Goal: Information Seeking & Learning: Learn about a topic

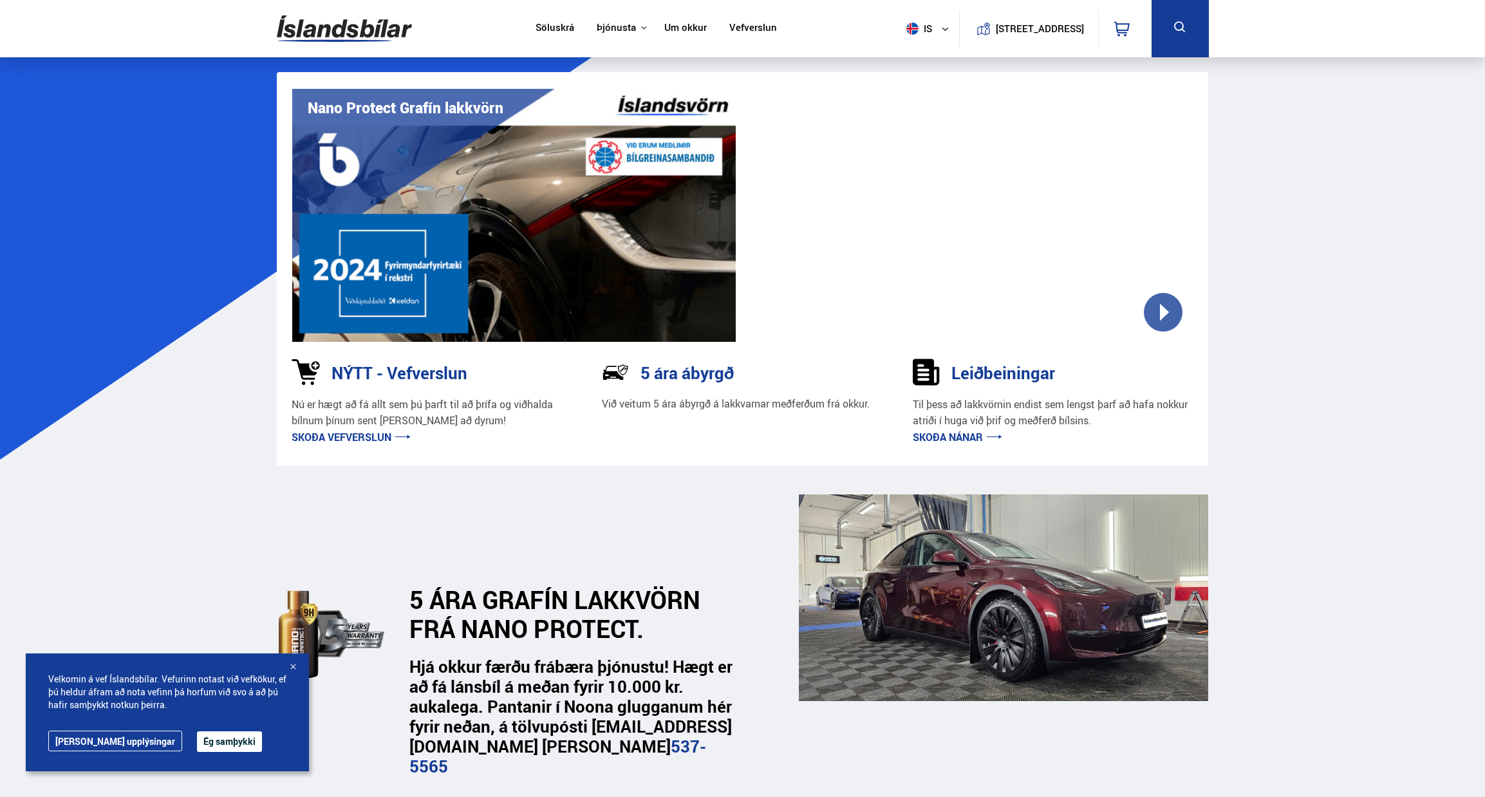
click at [948, 440] on link "Skoða nánar" at bounding box center [957, 437] width 89 height 14
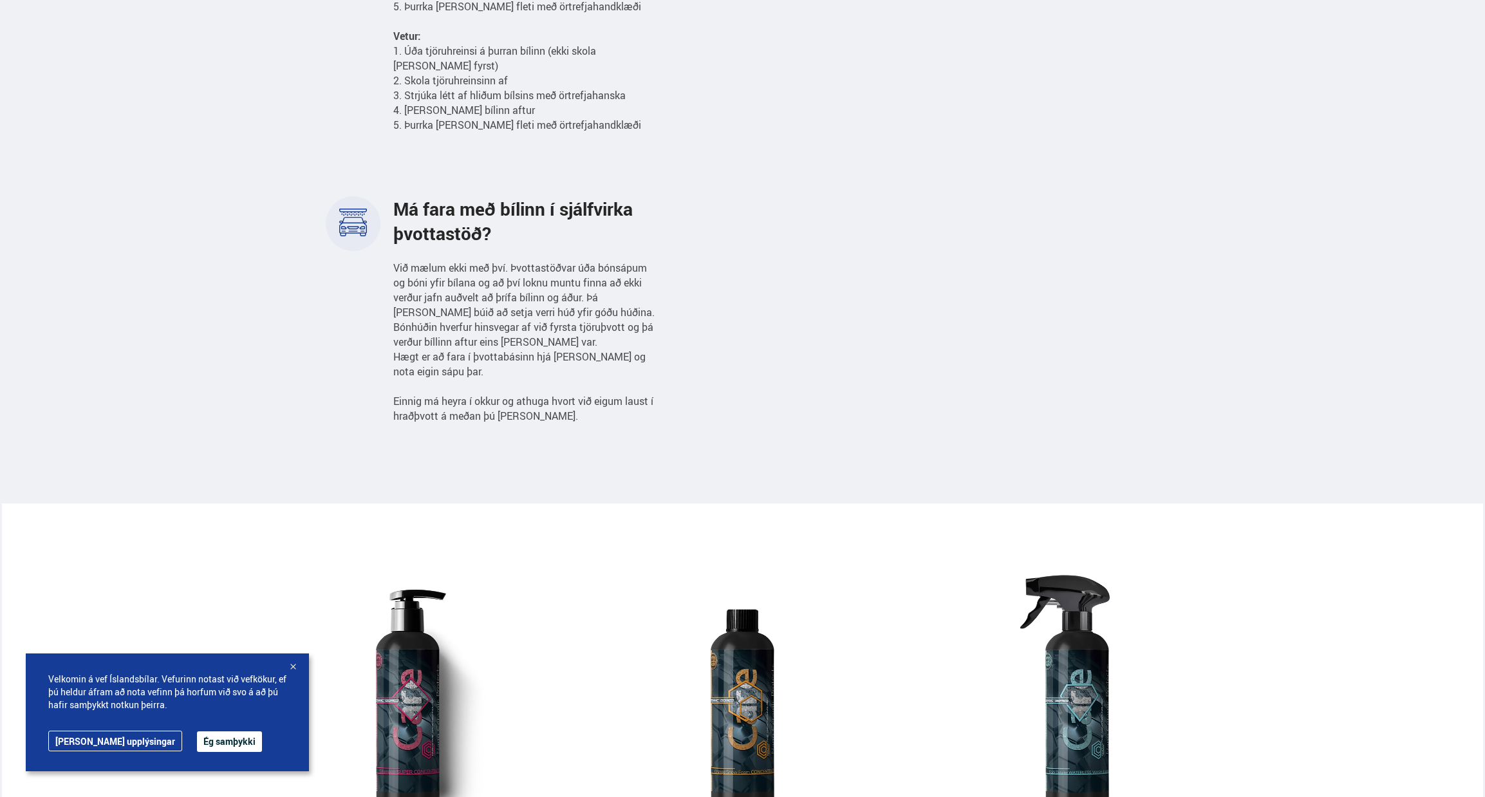
scroll to position [837, 0]
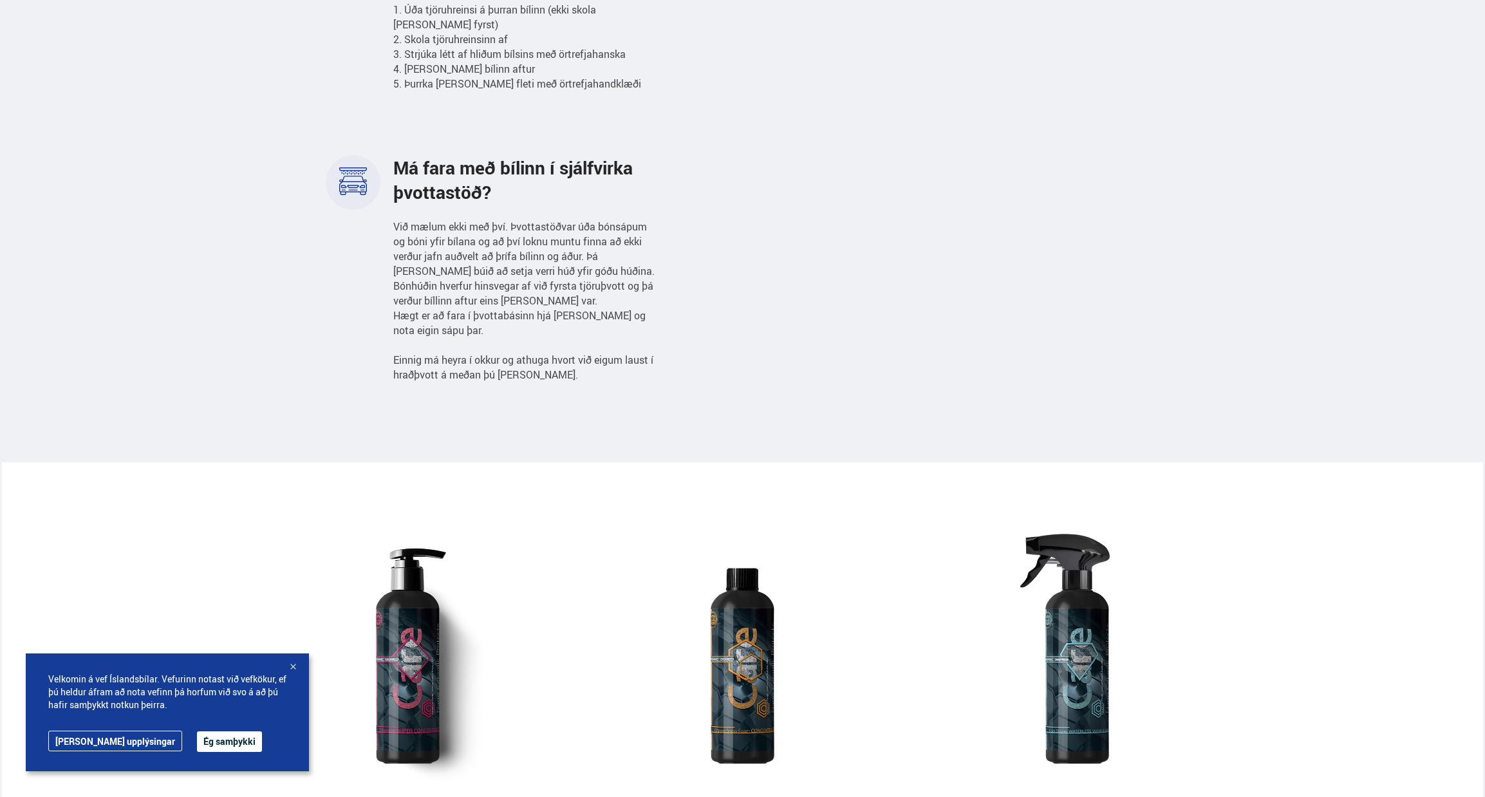
click at [197, 740] on button "Ég samþykki" at bounding box center [229, 741] width 65 height 21
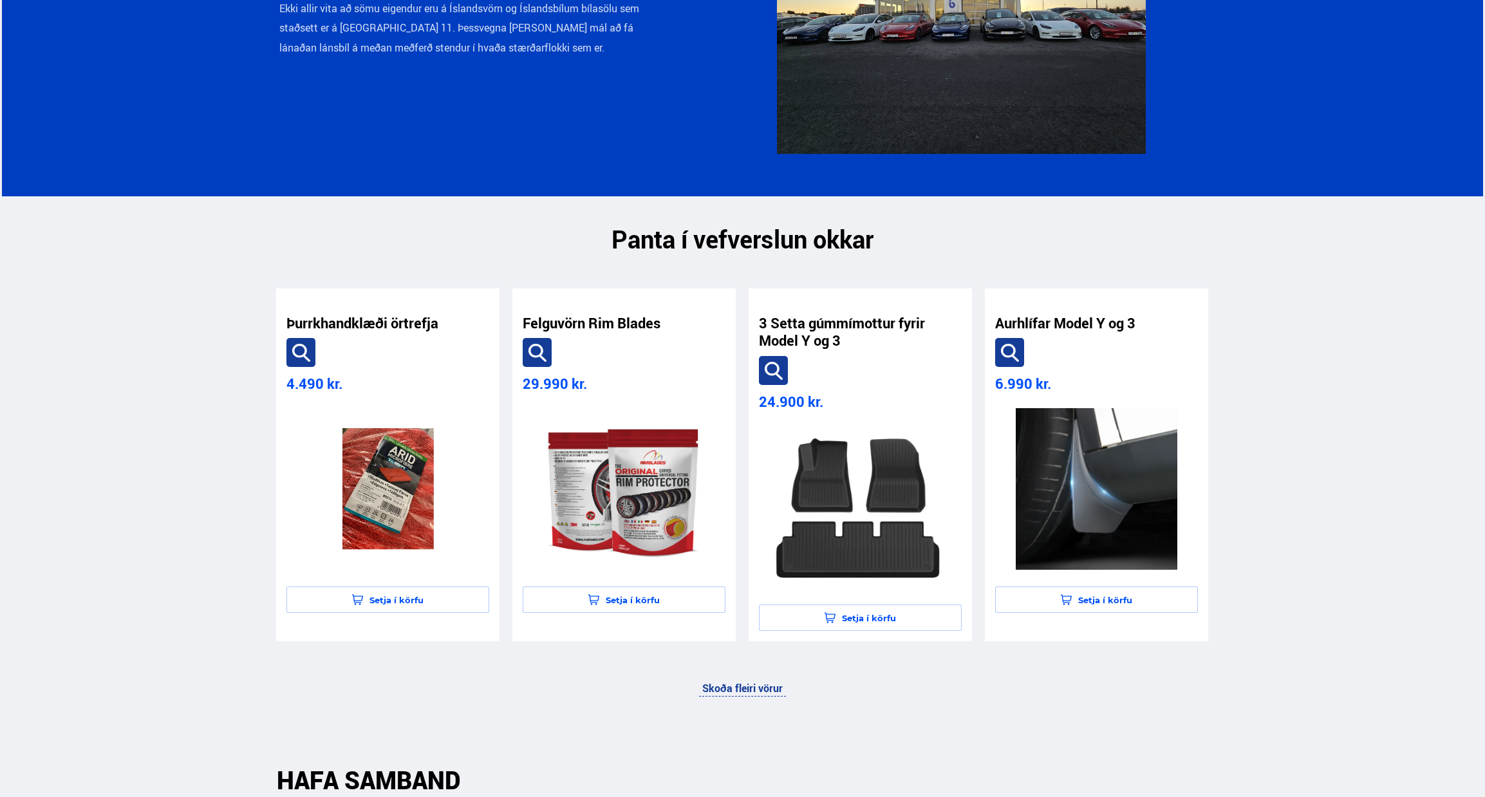
scroll to position [2575, 0]
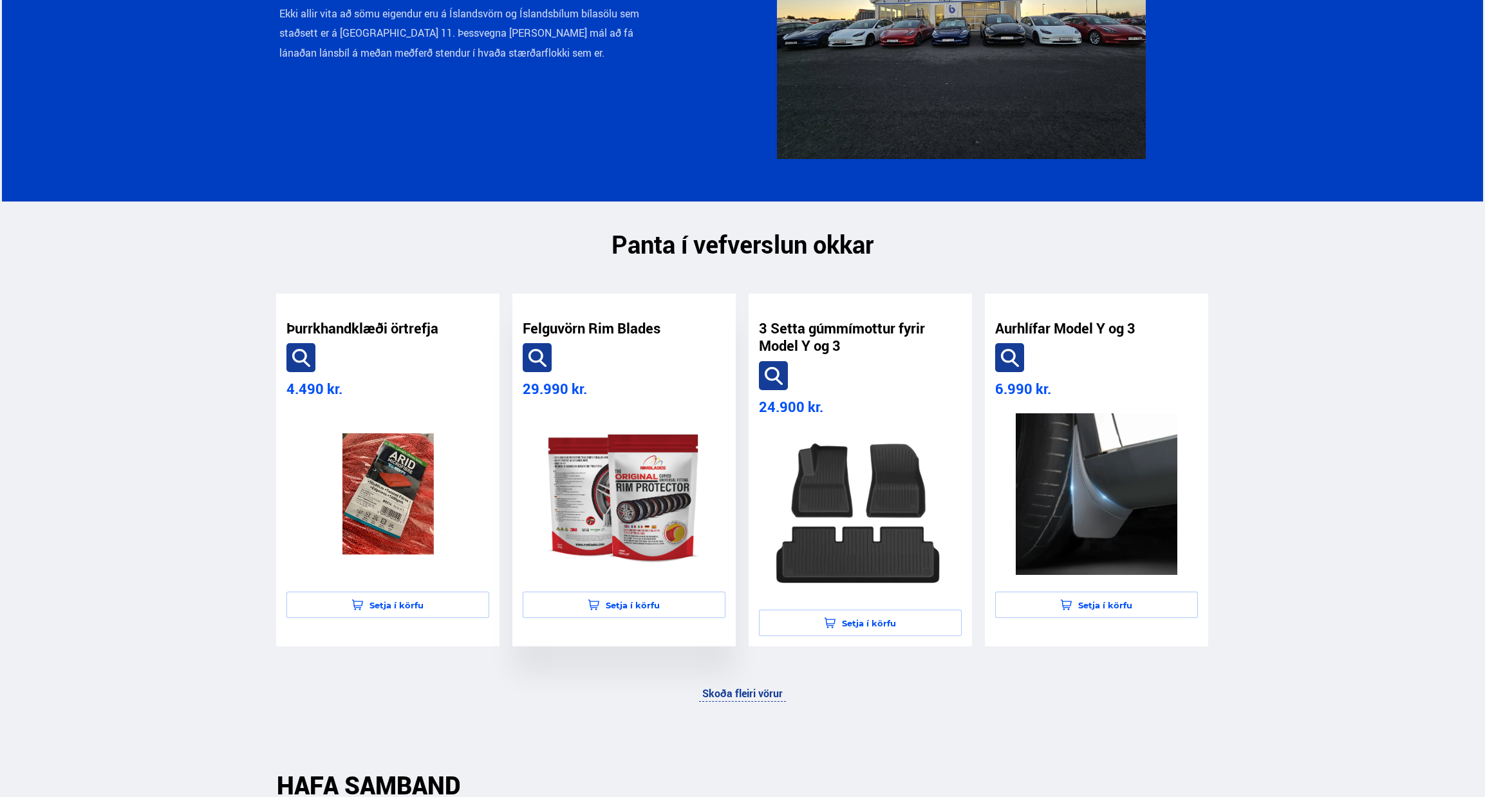
click at [643, 488] on img at bounding box center [624, 494] width 182 height 162
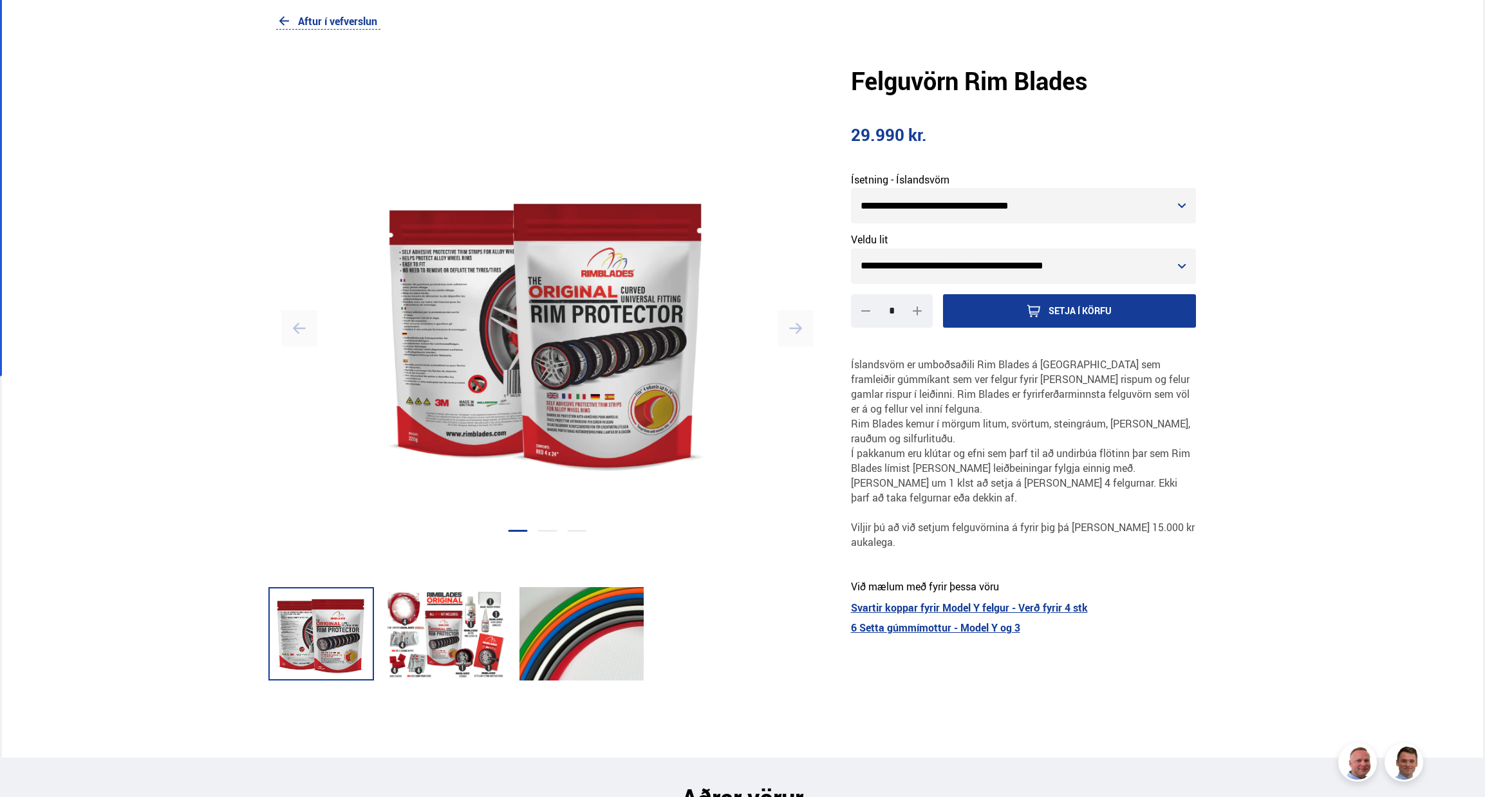
scroll to position [64, 0]
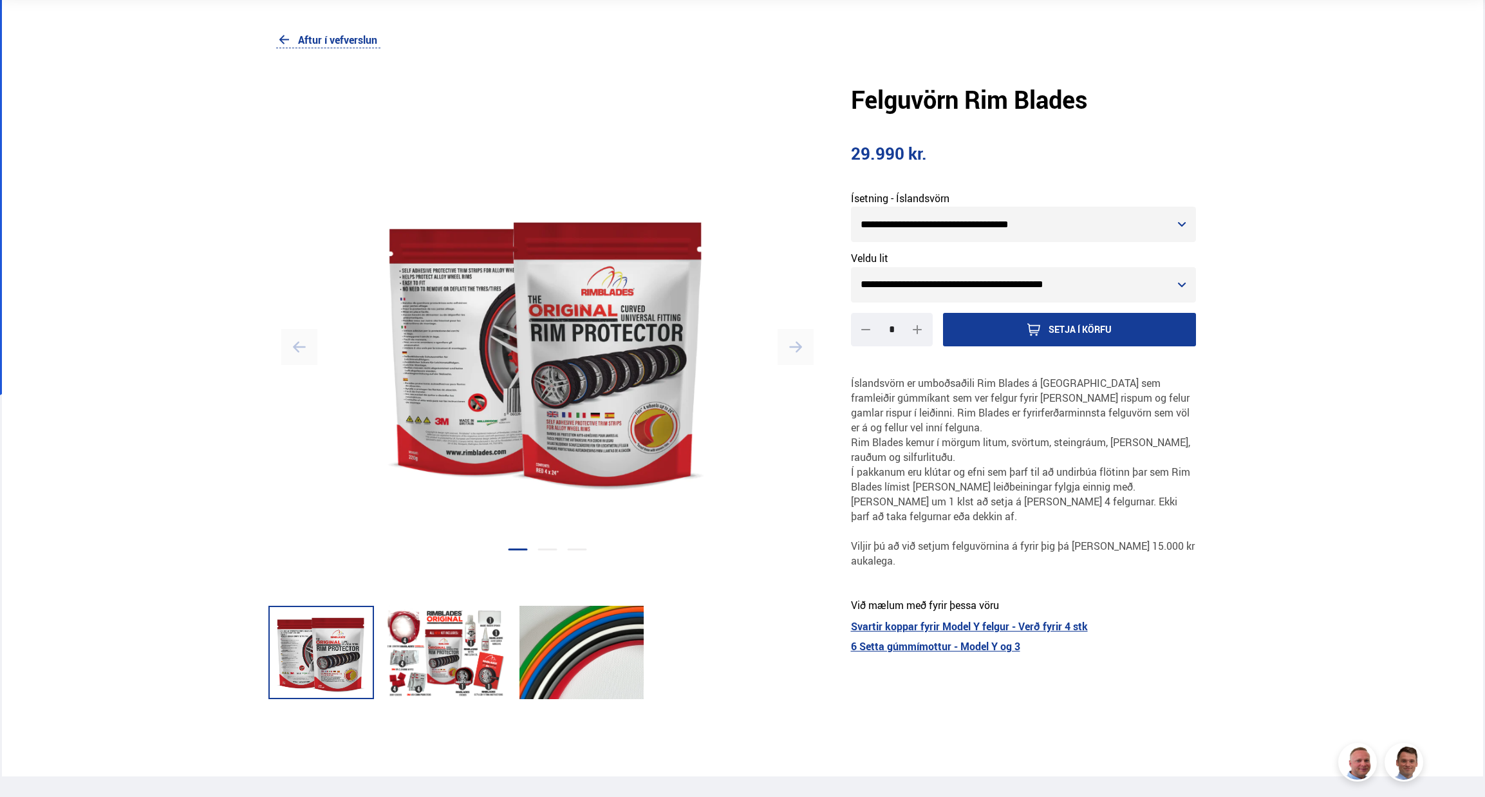
drag, startPoint x: 1064, startPoint y: 610, endPoint x: 1168, endPoint y: 574, distance: 110.4
click at [1168, 574] on section "**********" at bounding box center [1024, 423] width 391 height 706
click at [1066, 620] on link "Svartir koppar fyrir Model Y felgur - Verð fyrir 4 stk" at bounding box center [1024, 626] width 346 height 13
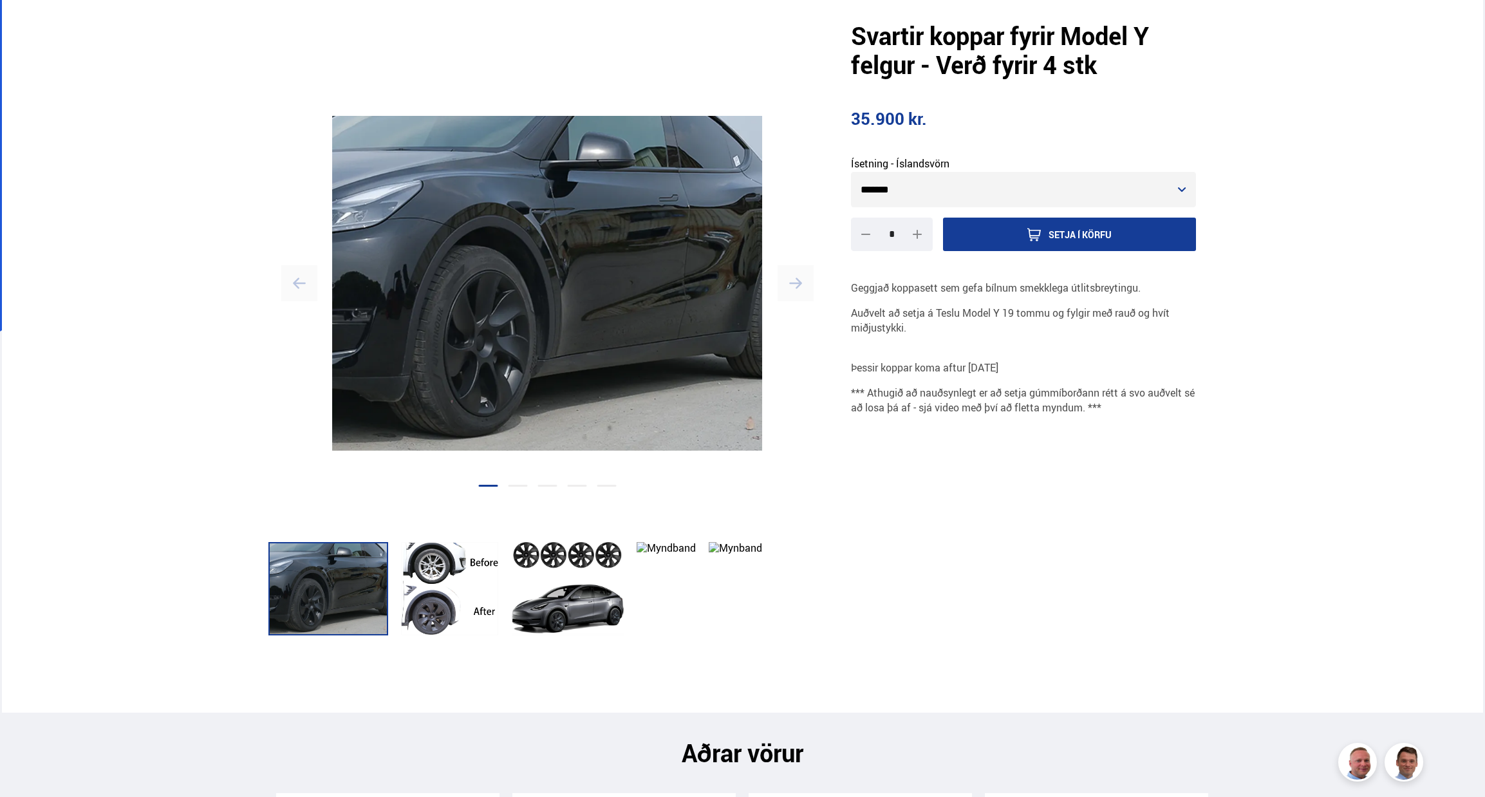
scroll to position [129, 0]
click at [446, 563] on div at bounding box center [450, 587] width 99 height 93
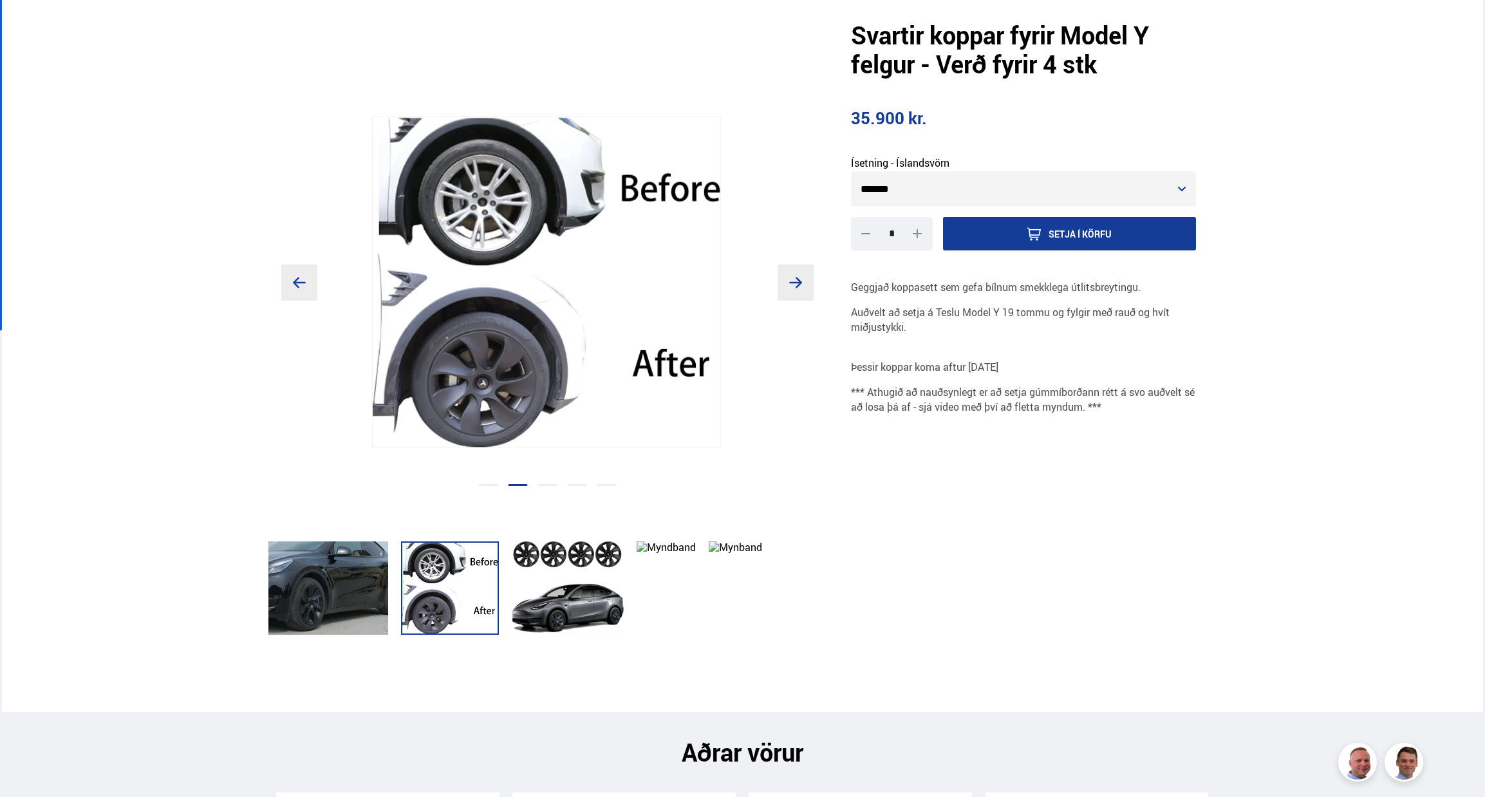
click at [375, 597] on div at bounding box center [328, 587] width 120 height 93
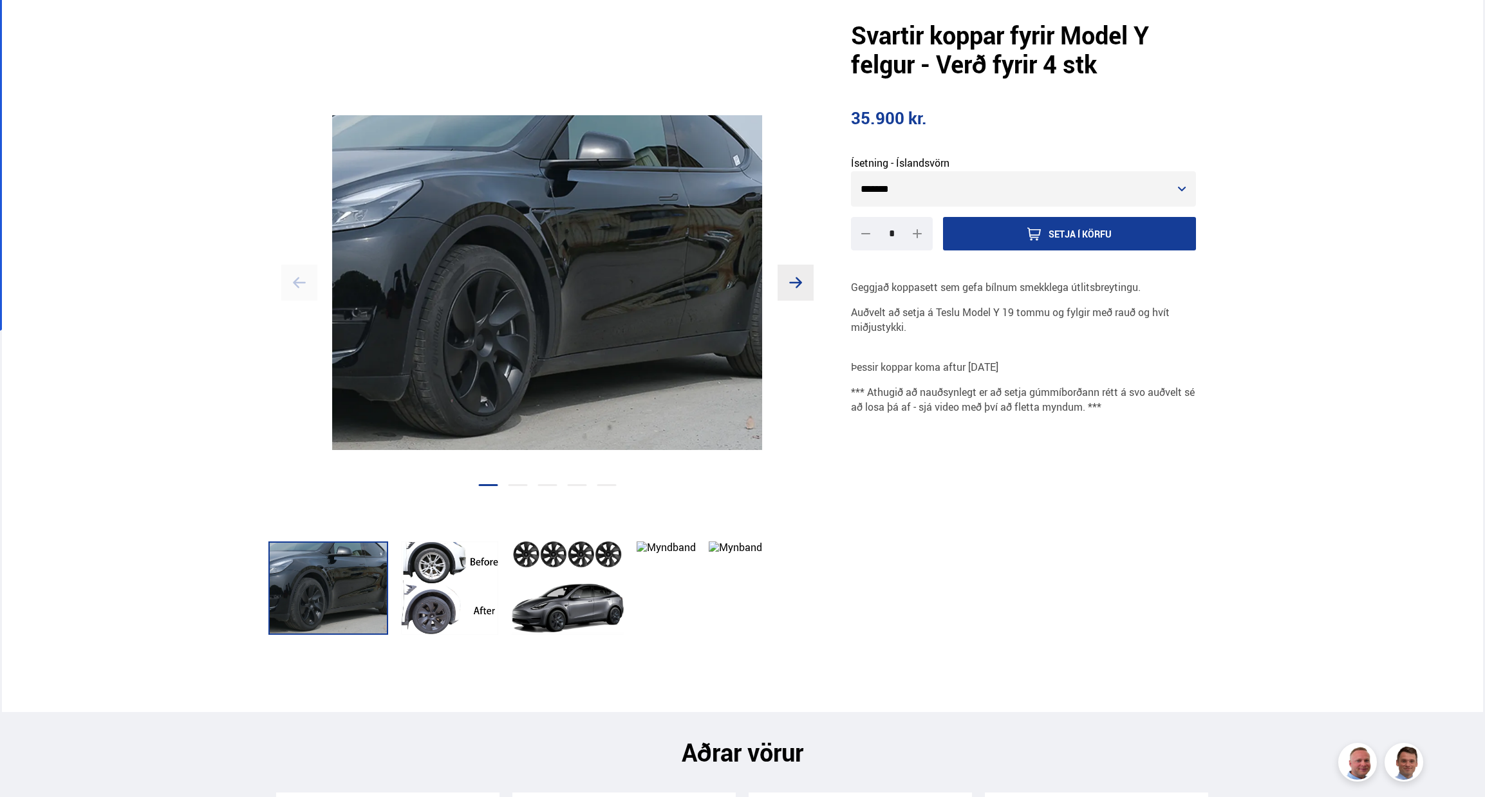
click at [562, 594] on div at bounding box center [568, 587] width 112 height 93
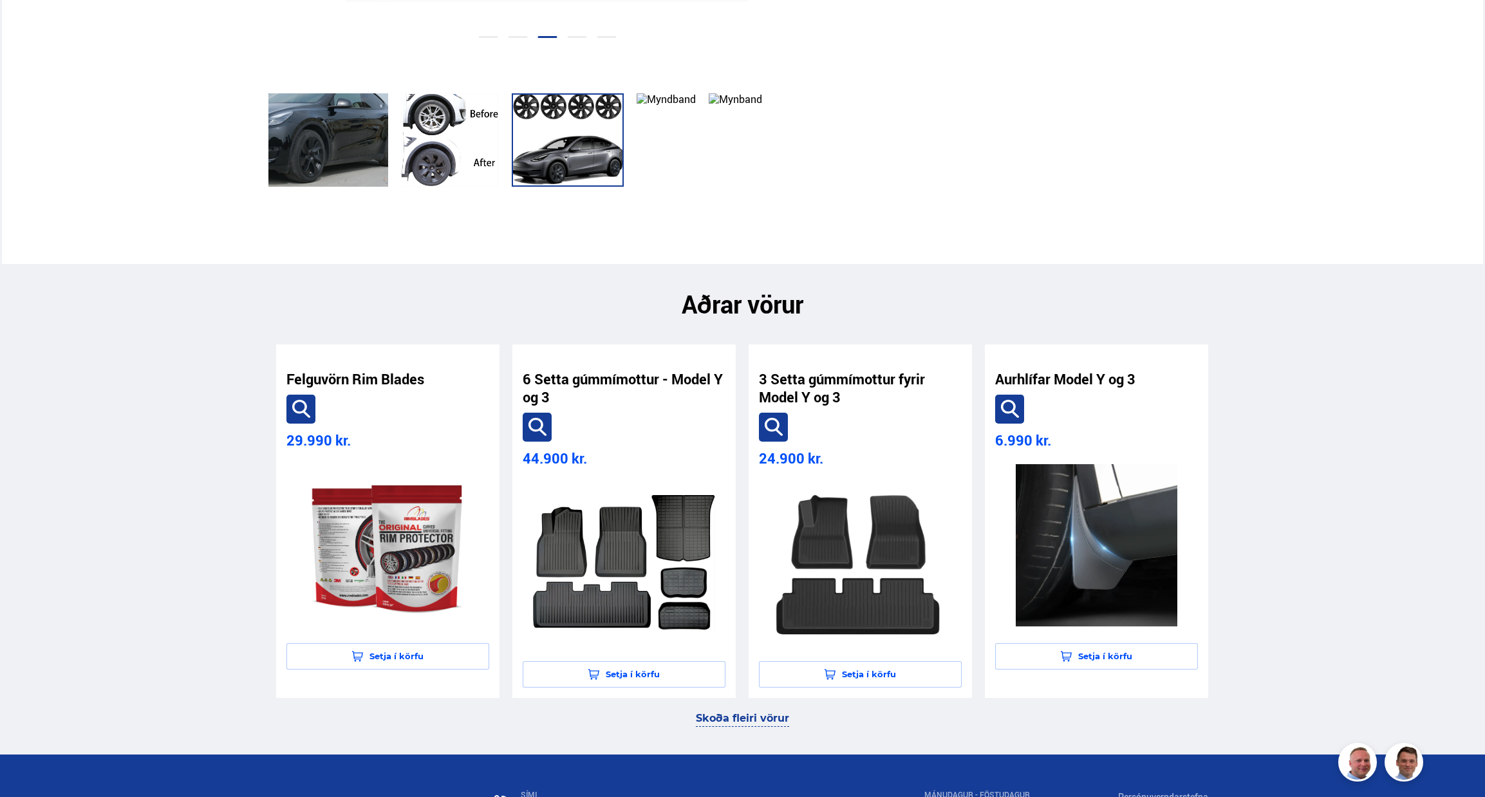
scroll to position [579, 0]
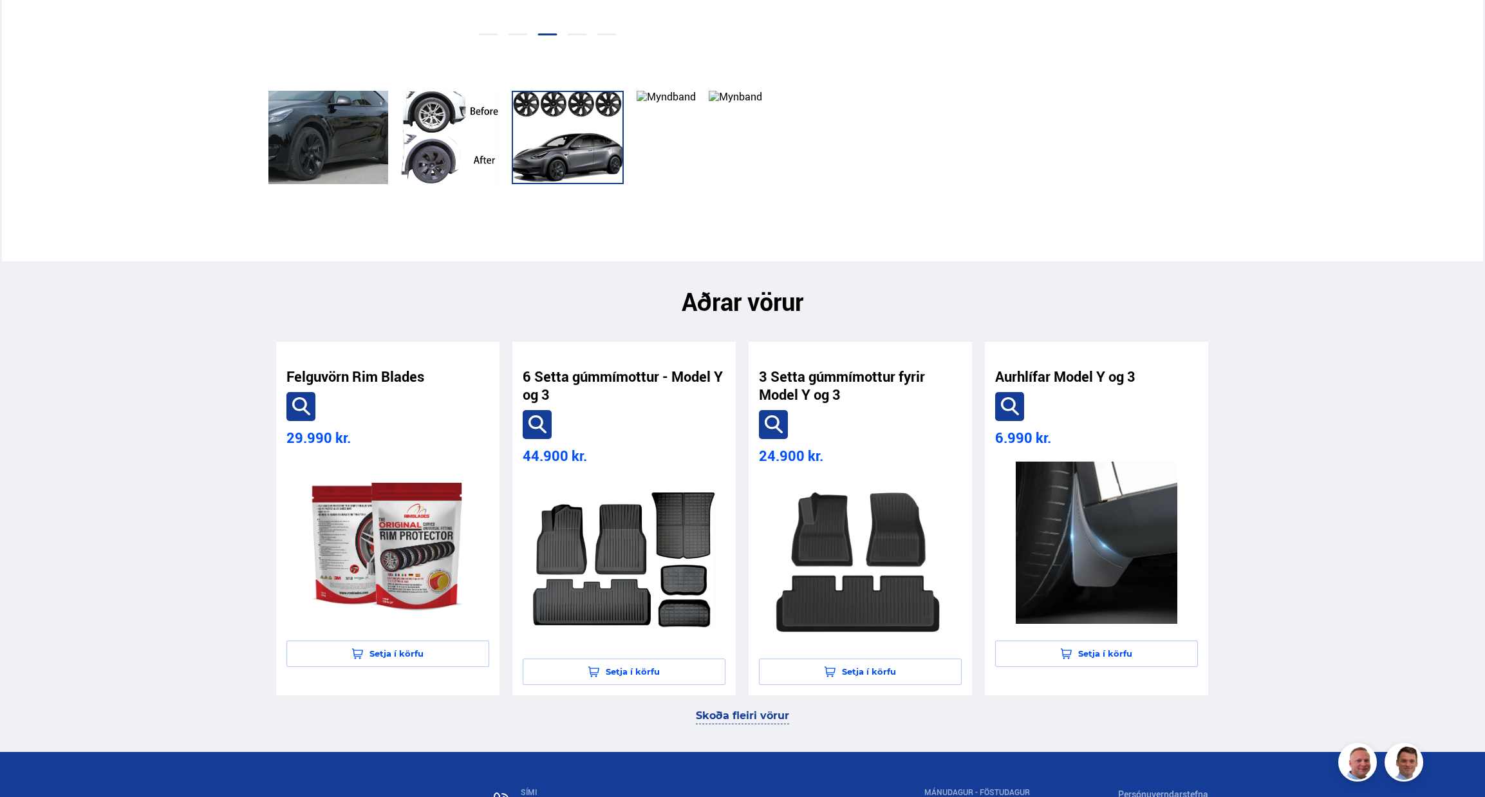
drag, startPoint x: 747, startPoint y: 572, endPoint x: 610, endPoint y: 314, distance: 292.6
click at [610, 314] on h2 "Aðrar vörur" at bounding box center [742, 301] width 932 height 29
click at [1060, 517] on img at bounding box center [1097, 543] width 182 height 162
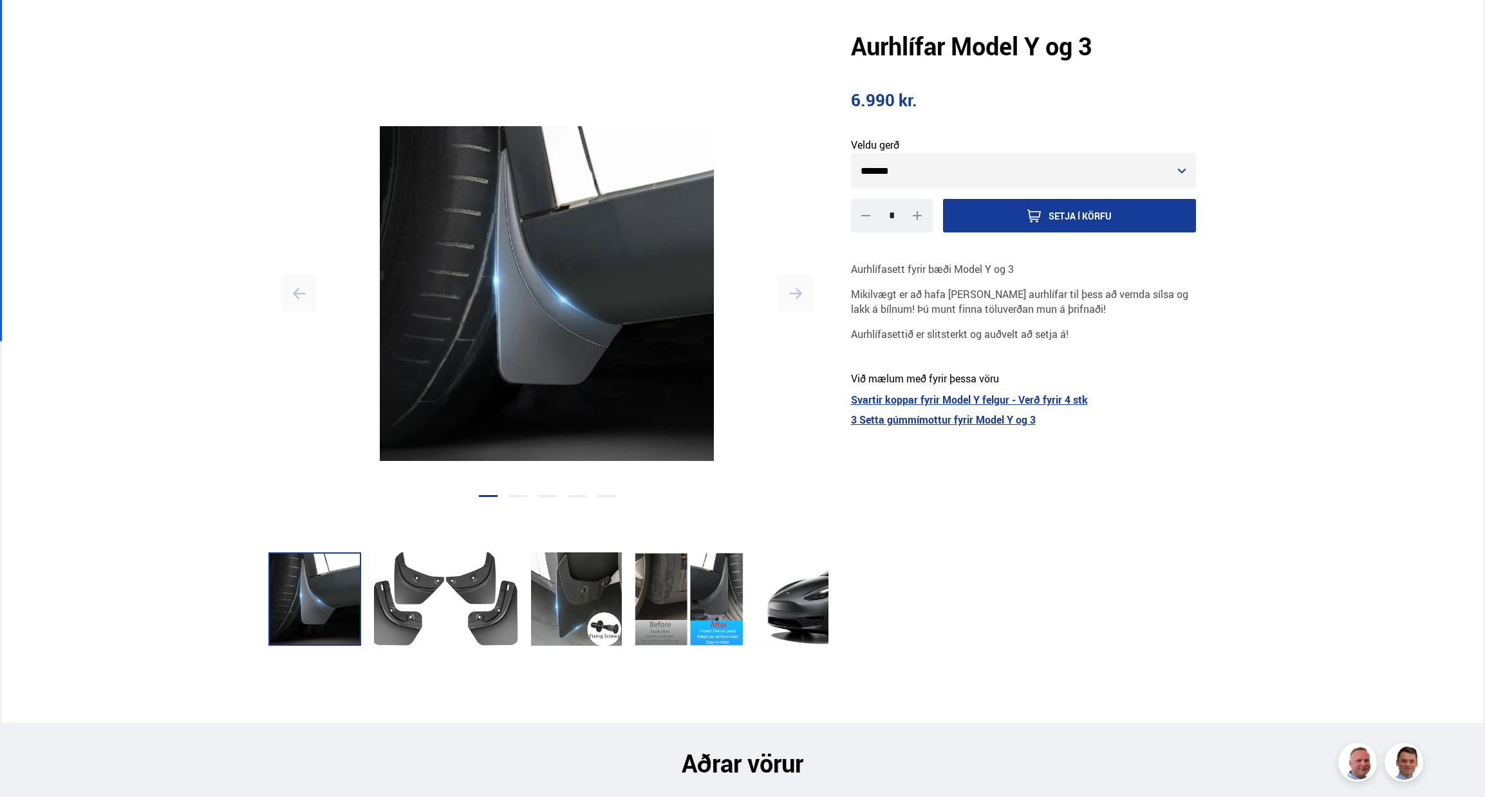
scroll to position [129, 0]
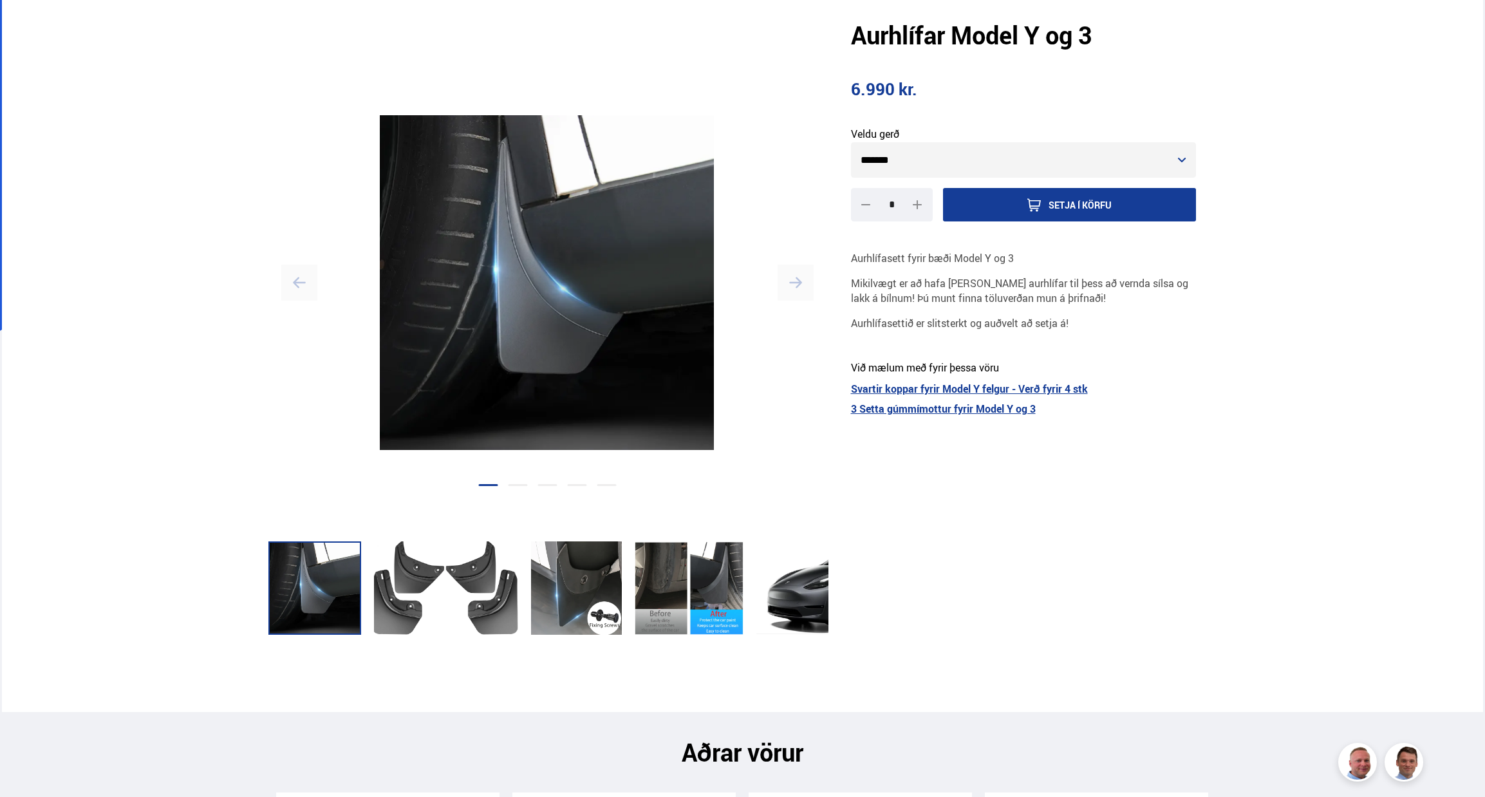
click at [449, 583] on div at bounding box center [446, 587] width 144 height 93
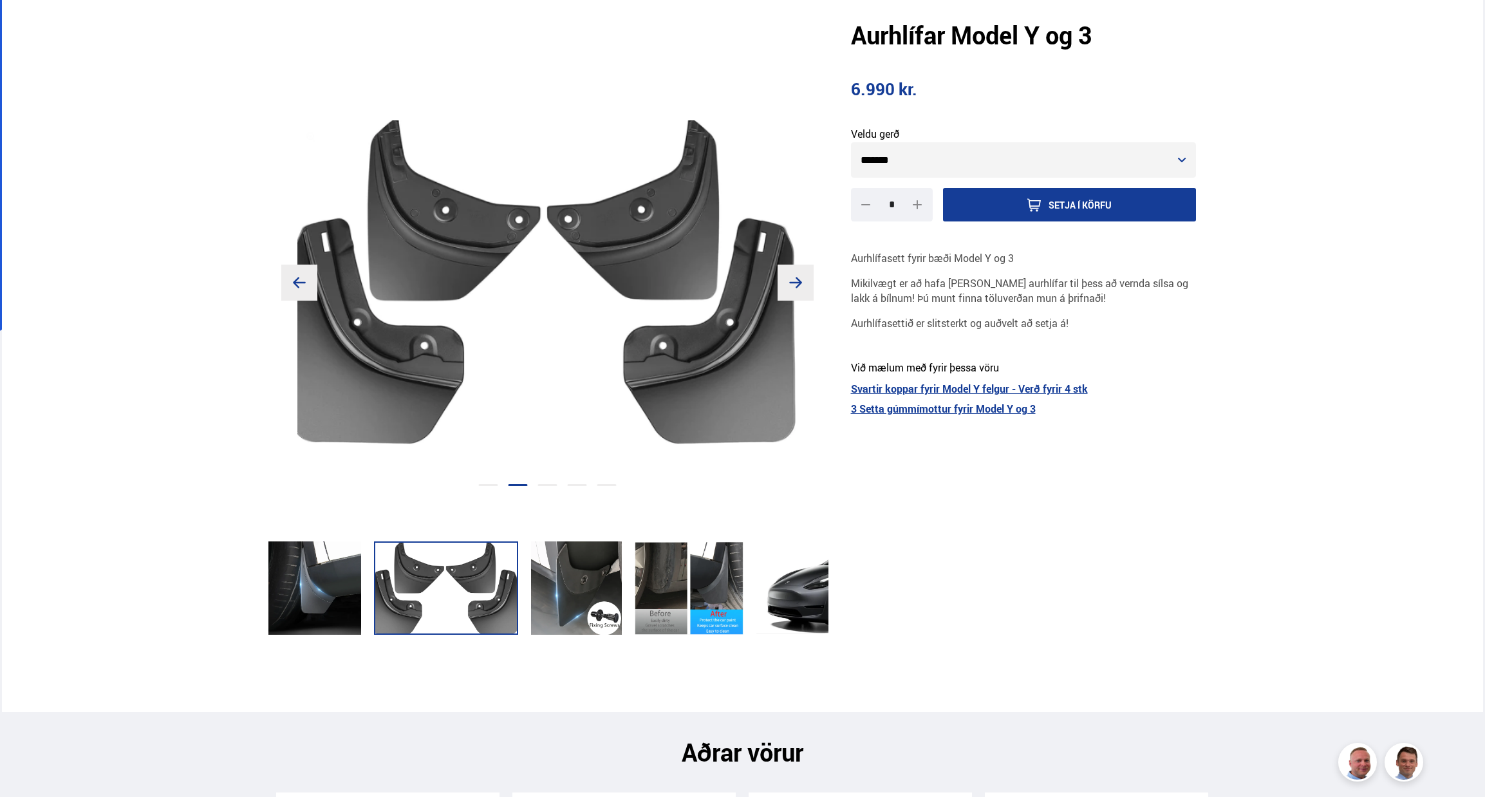
click at [572, 597] on div at bounding box center [576, 587] width 91 height 93
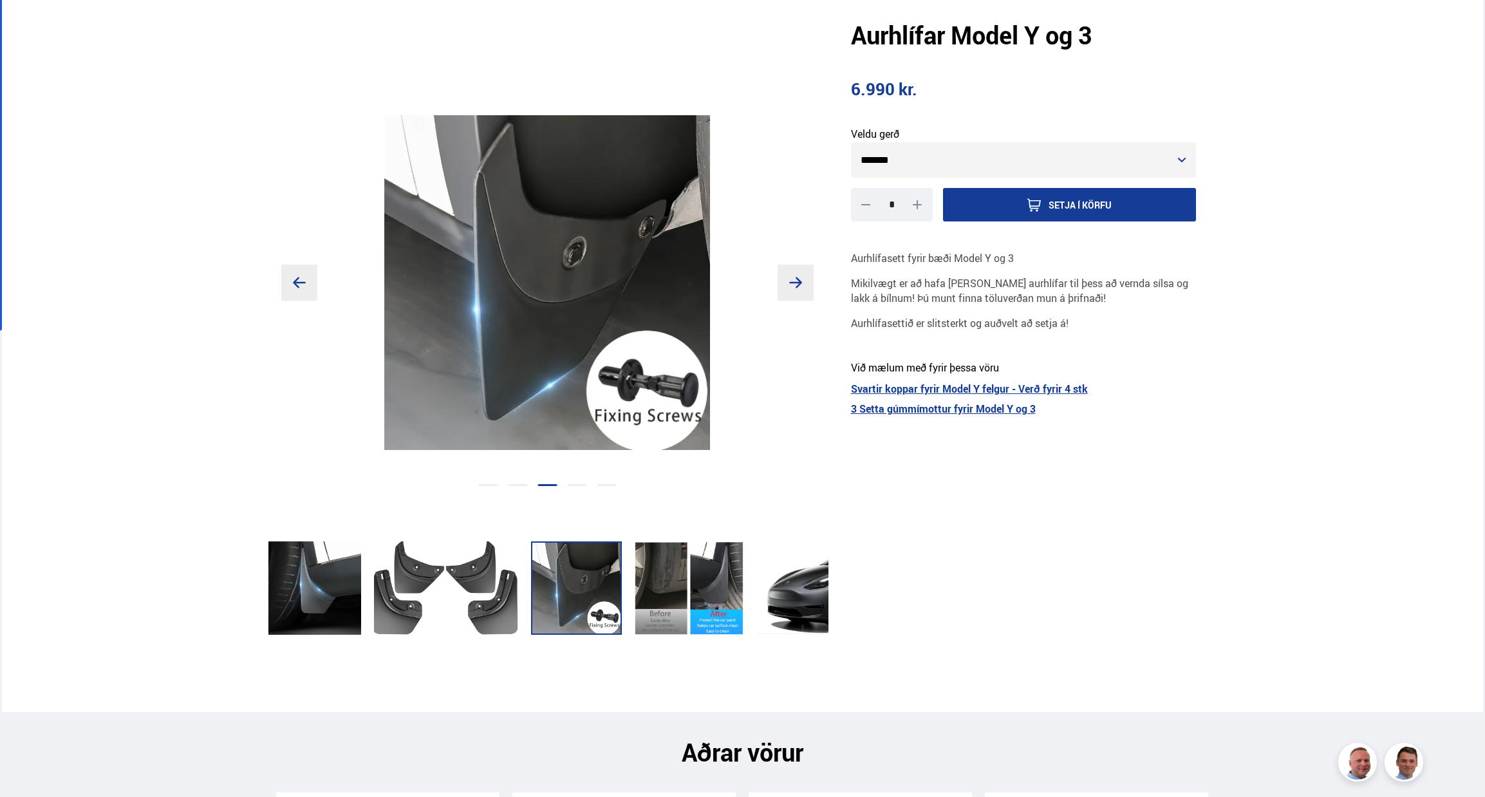
click at [670, 599] on div at bounding box center [689, 587] width 109 height 93
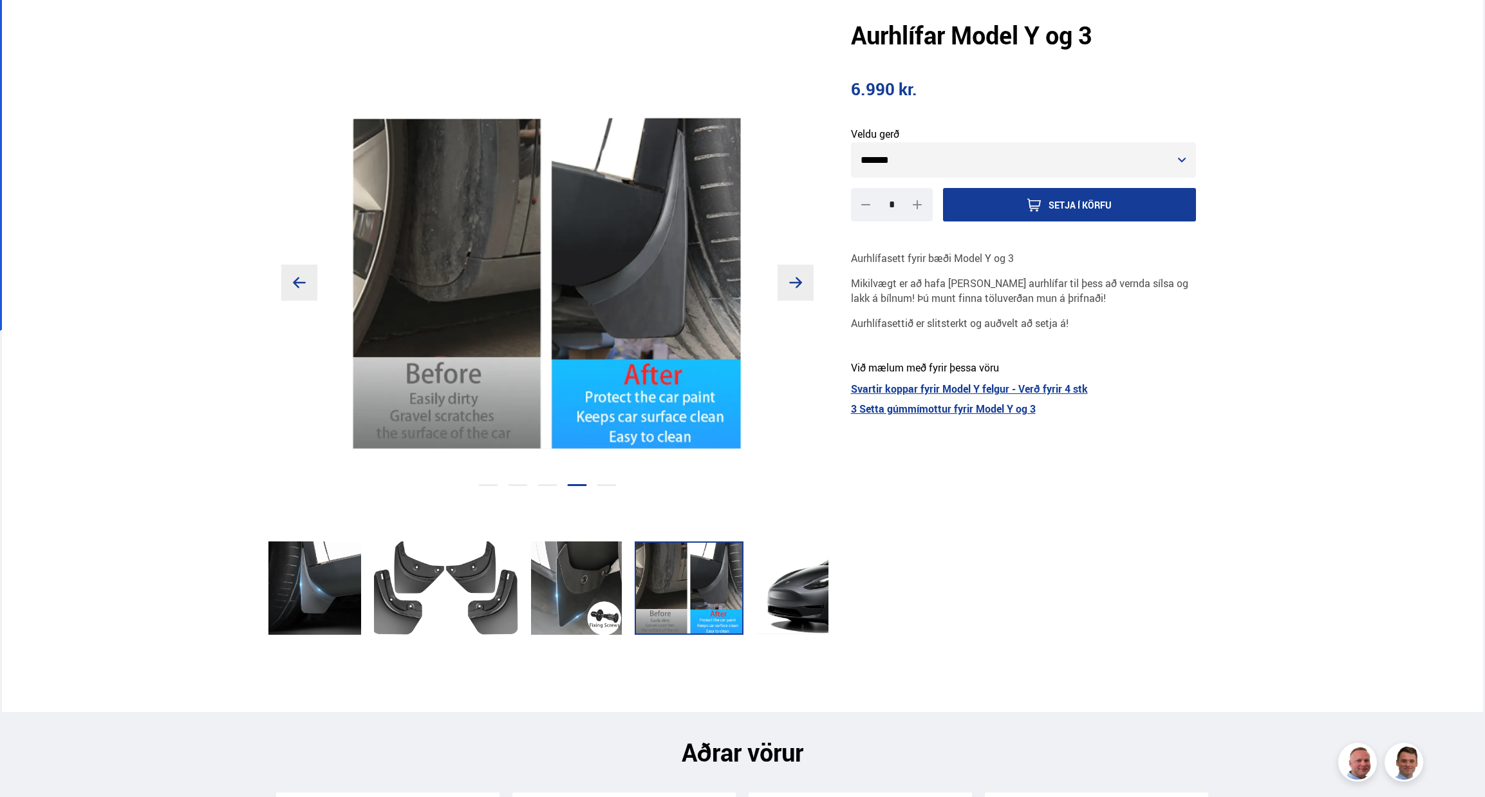
click at [778, 591] on div at bounding box center [833, 587] width 154 height 93
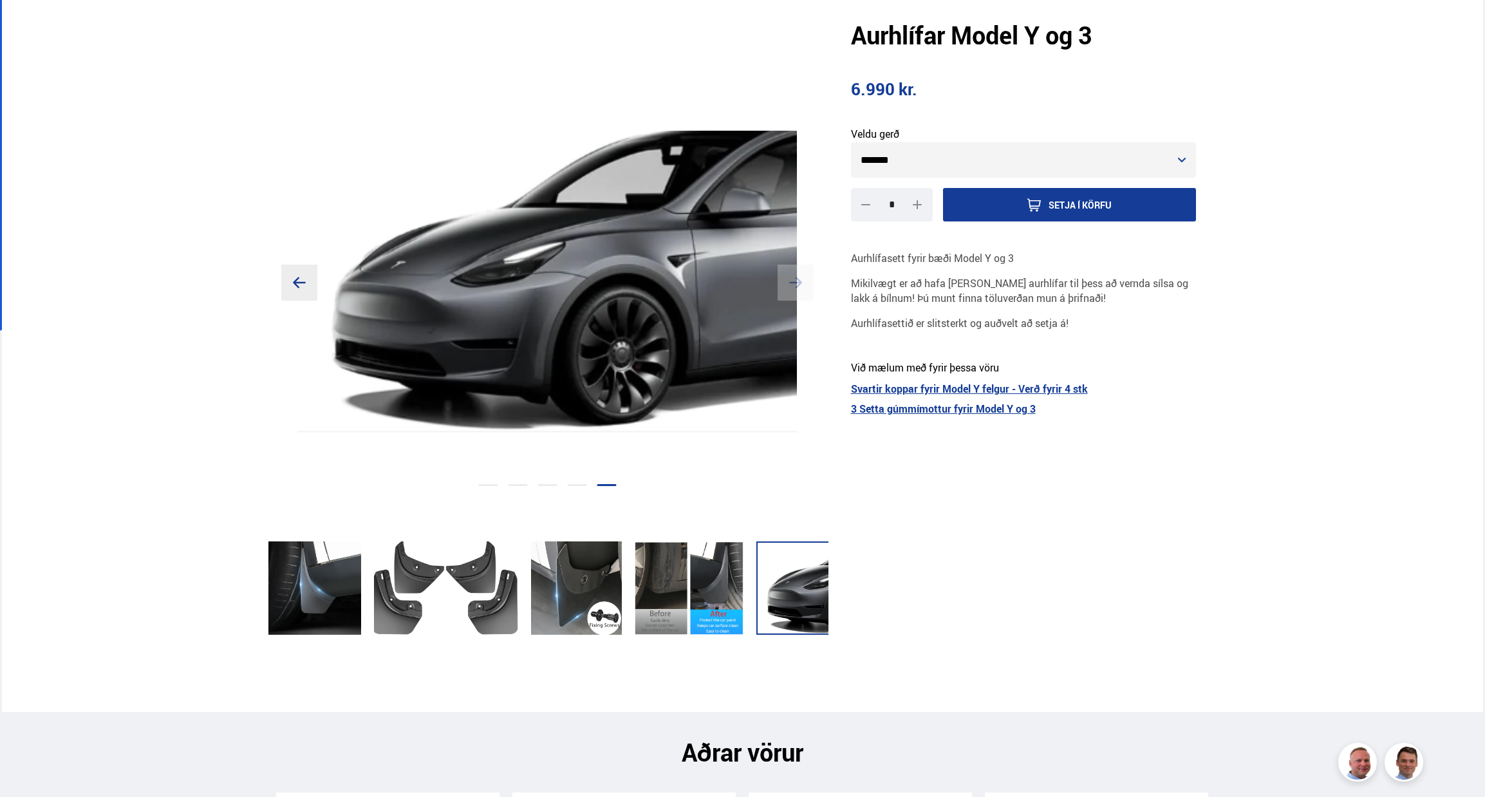
click at [702, 599] on div at bounding box center [689, 587] width 109 height 93
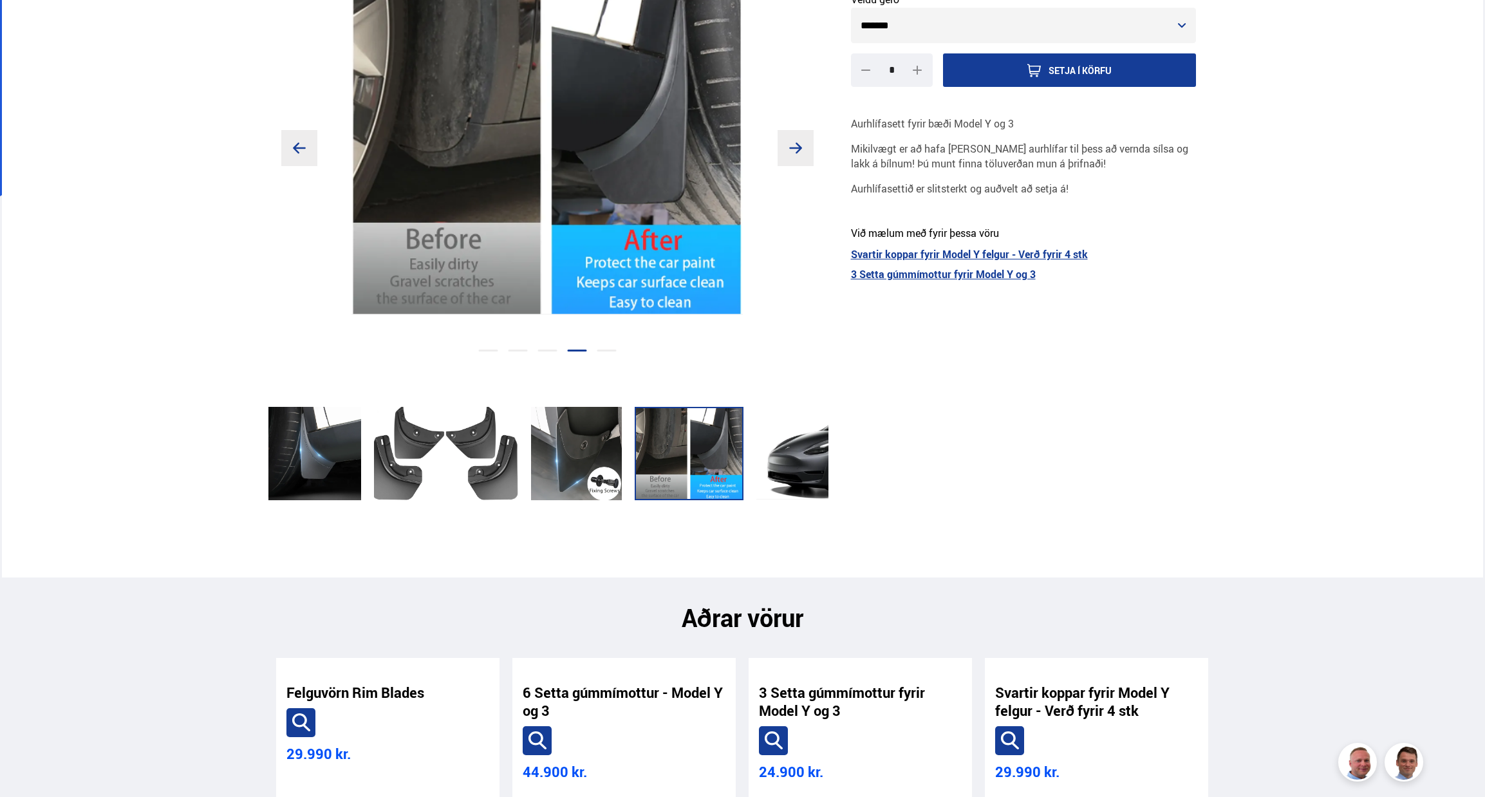
scroll to position [0, 0]
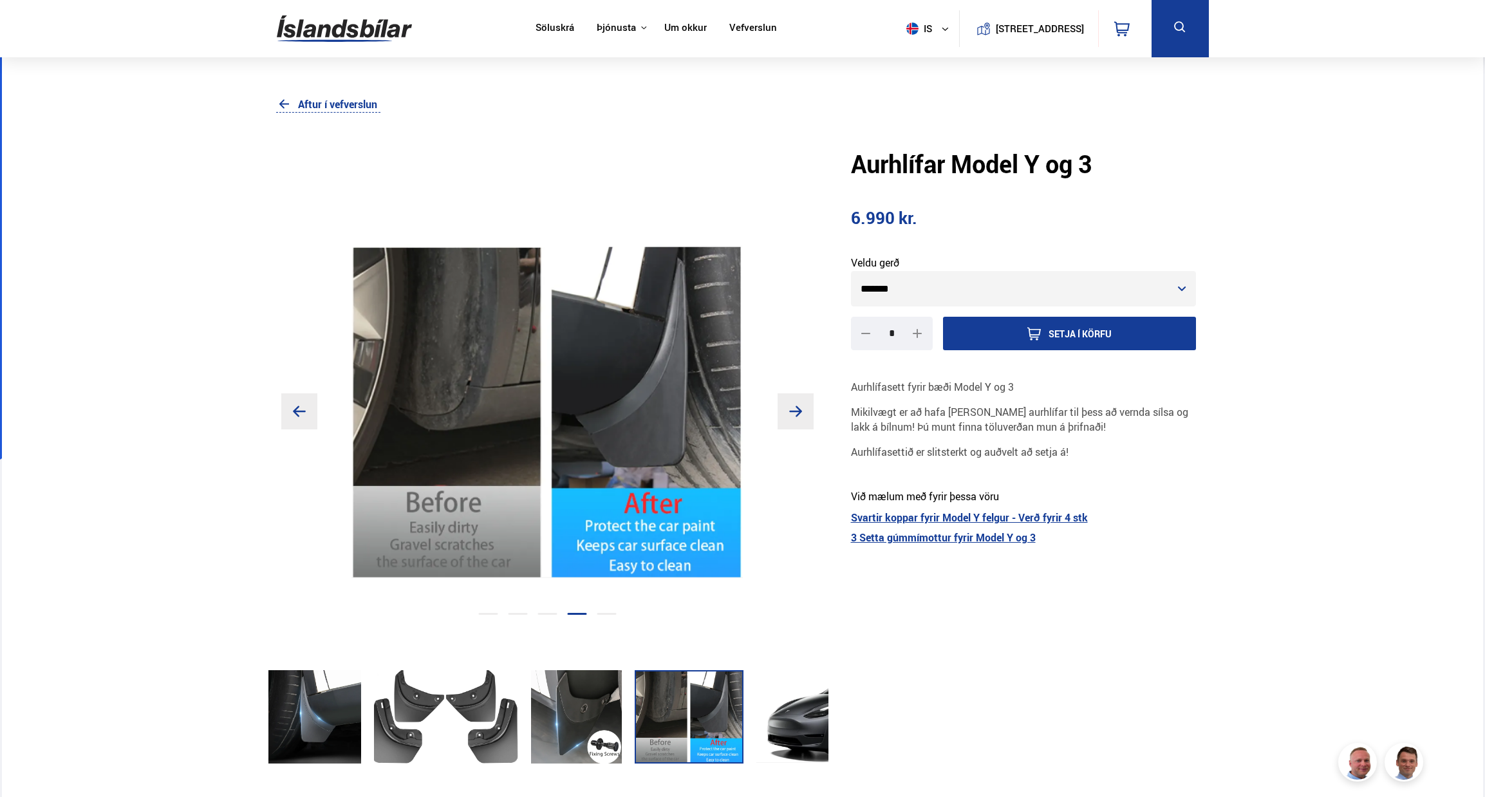
click at [552, 26] on link "Söluskrá" at bounding box center [555, 29] width 39 height 14
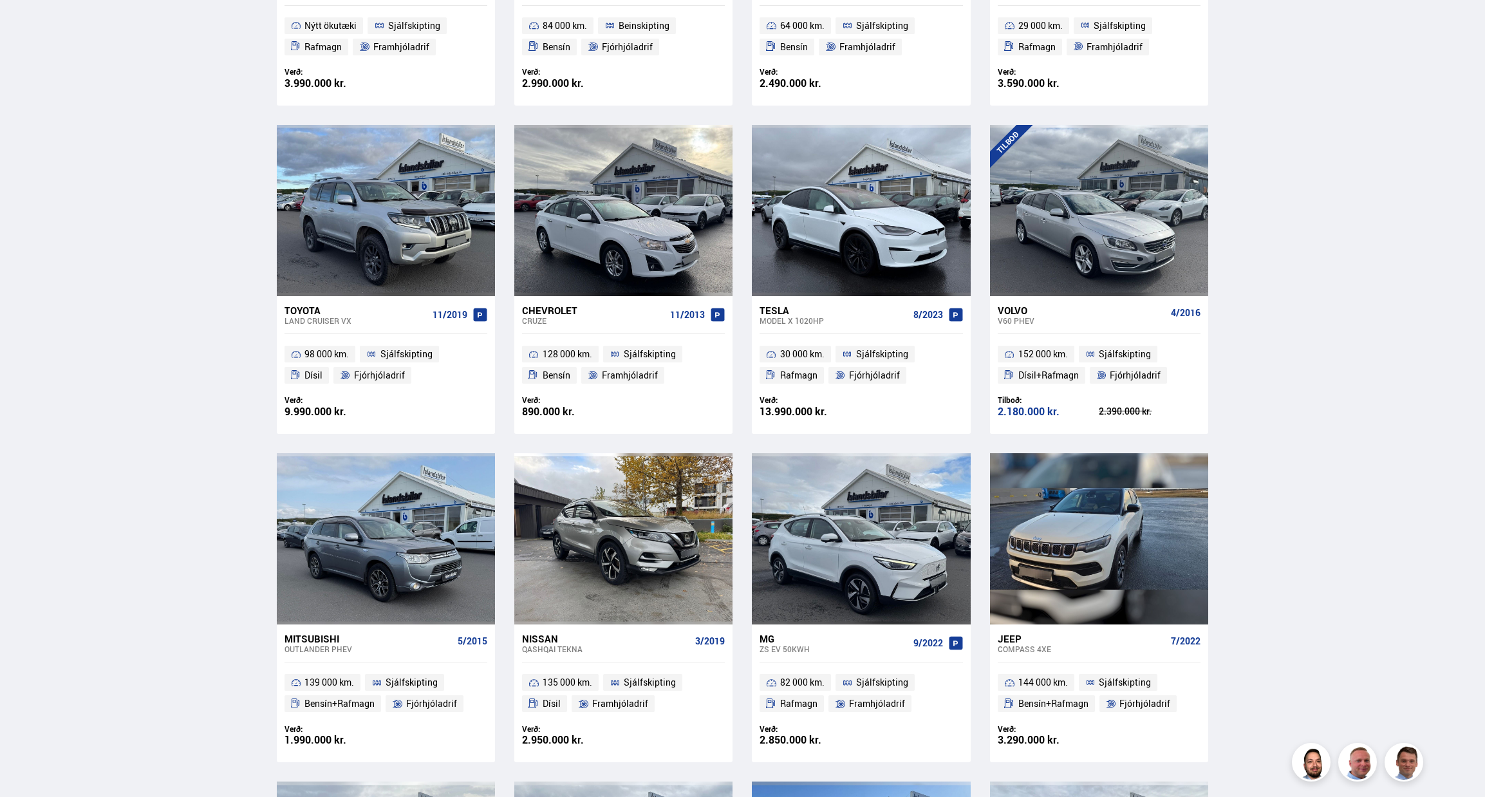
scroll to position [837, 0]
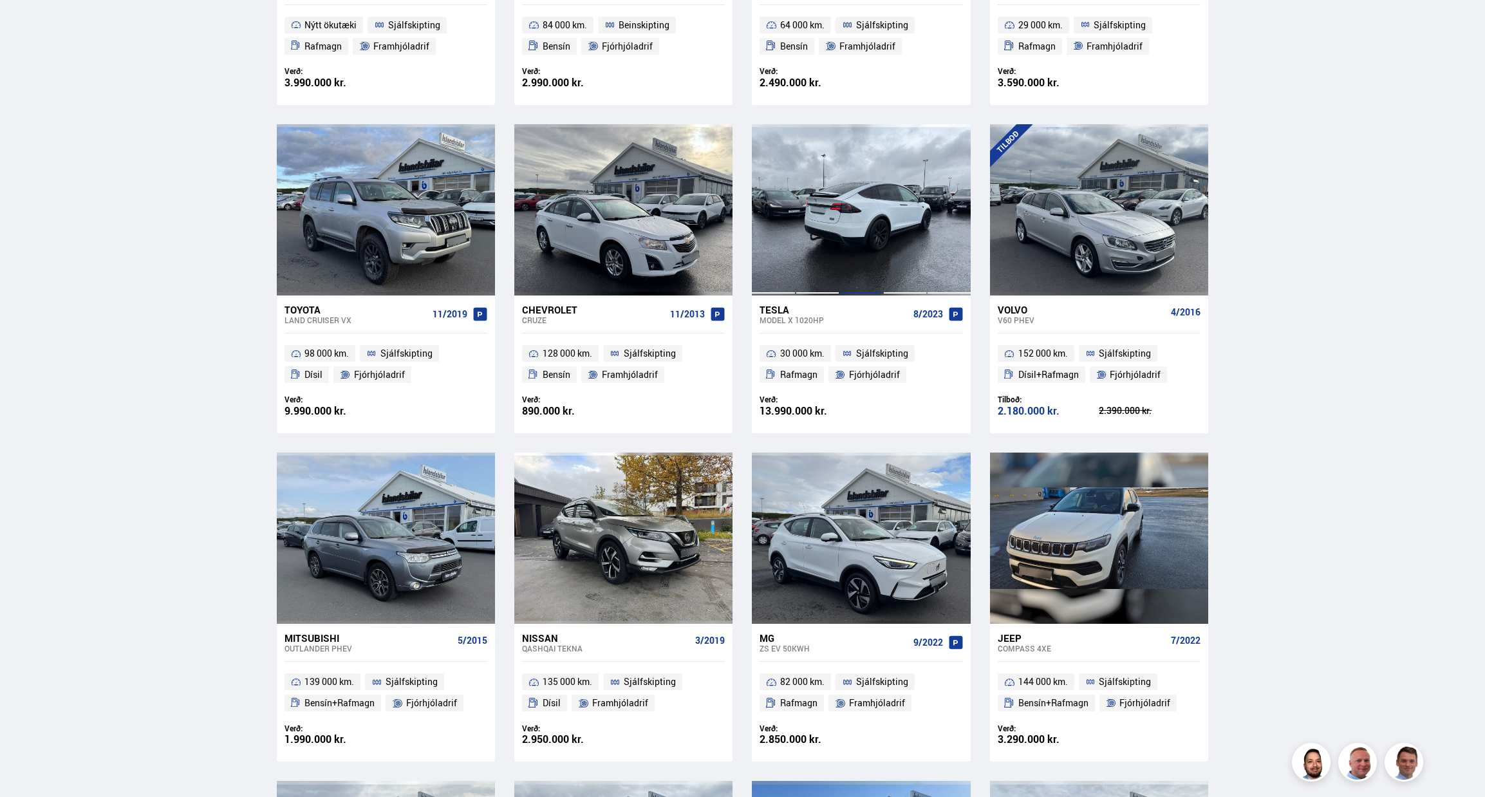
click at [865, 244] on div at bounding box center [862, 209] width 44 height 171
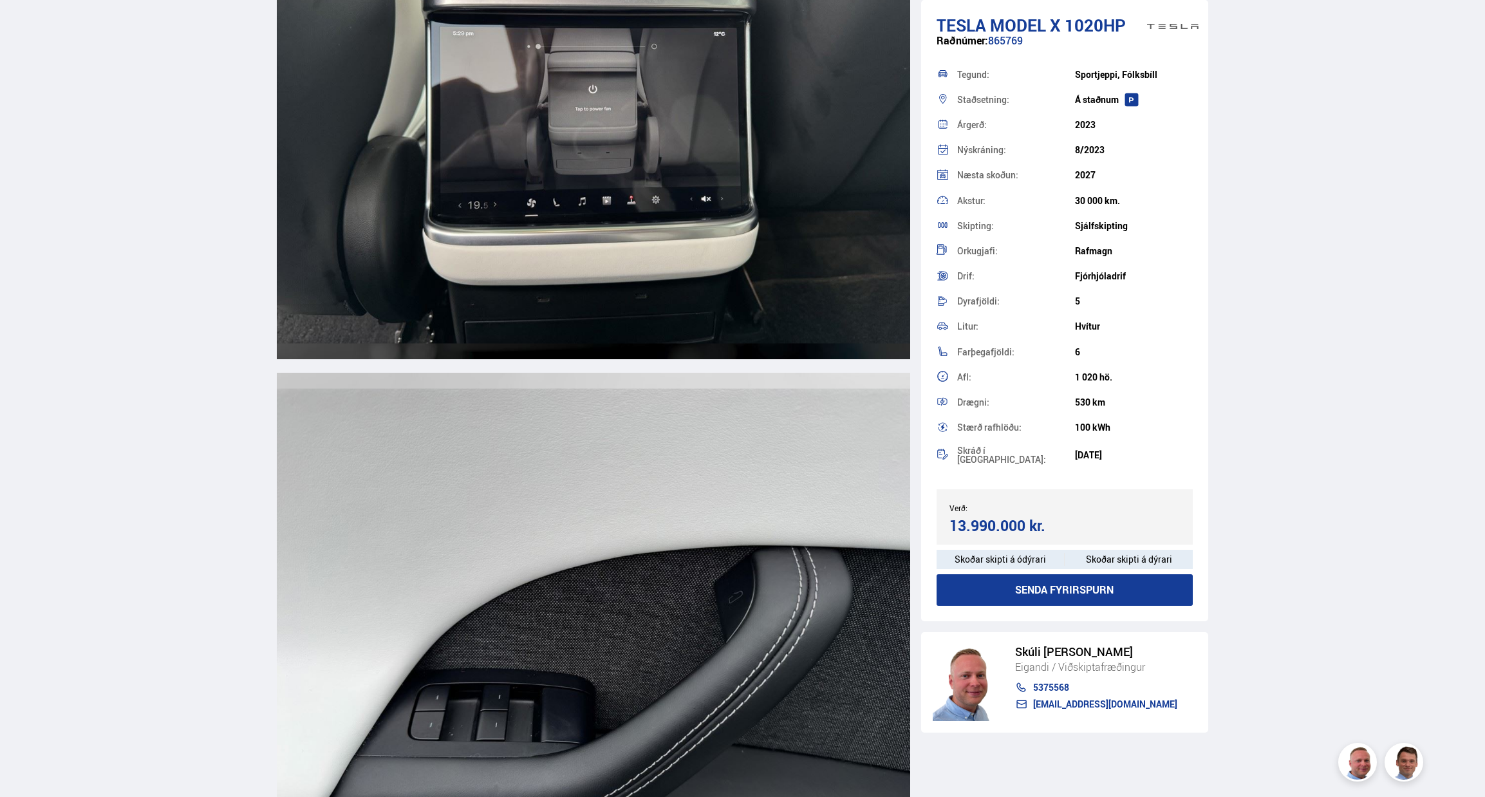
scroll to position [13456, 0]
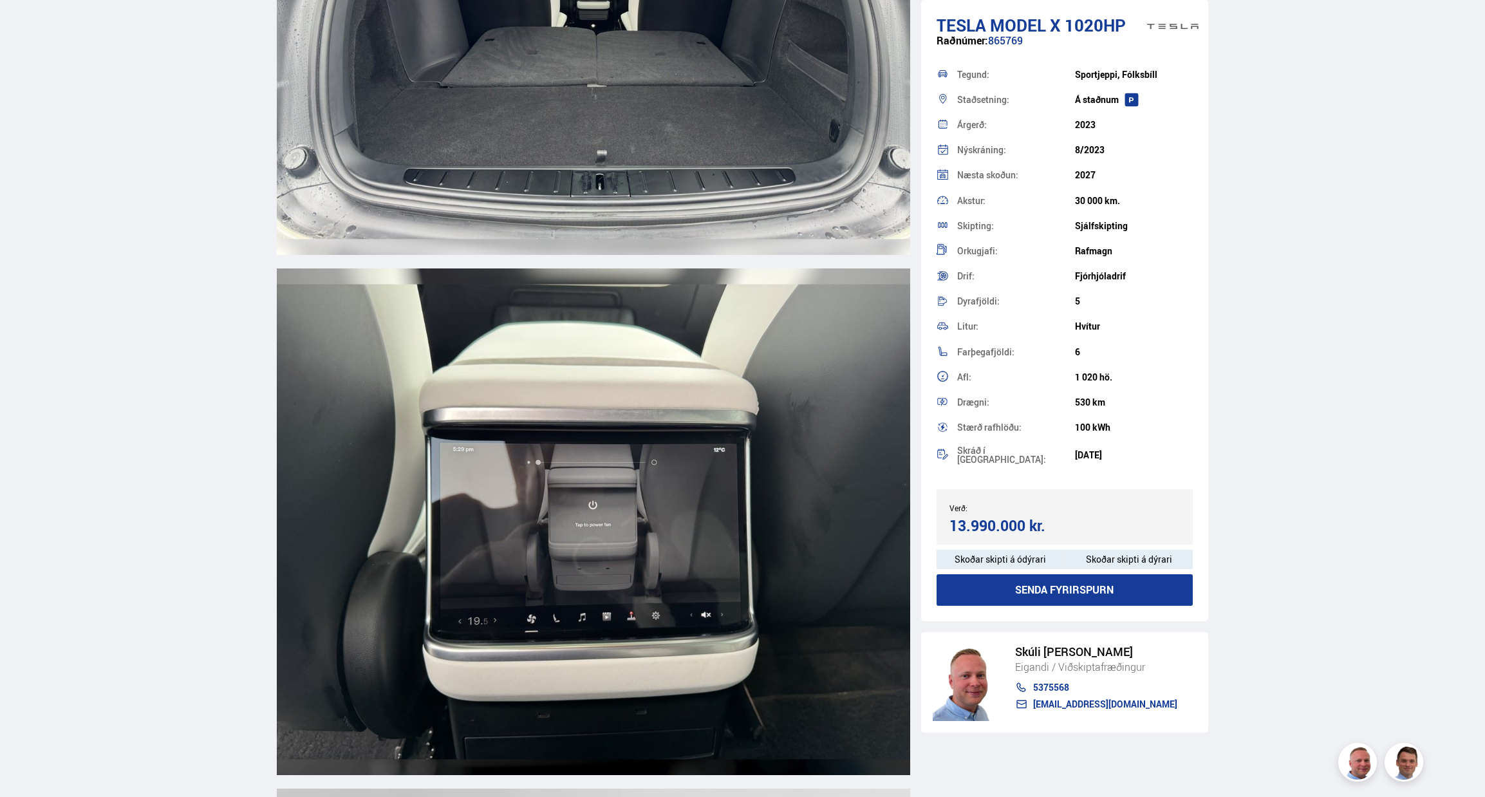
scroll to position [13070, 0]
